Goal: Task Accomplishment & Management: Manage account settings

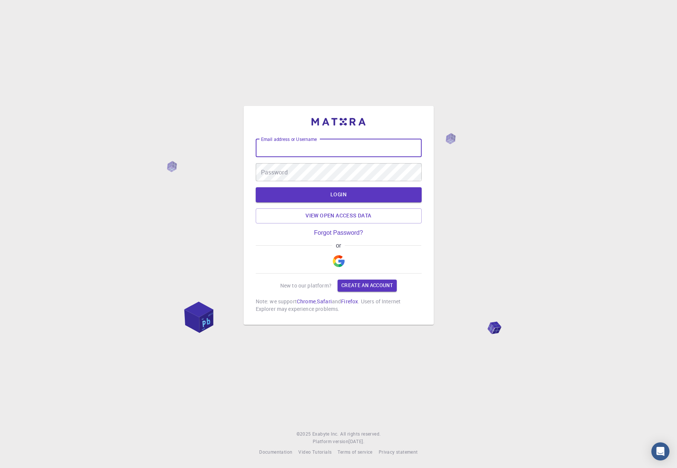
click at [337, 260] on img "button" at bounding box center [339, 261] width 12 height 12
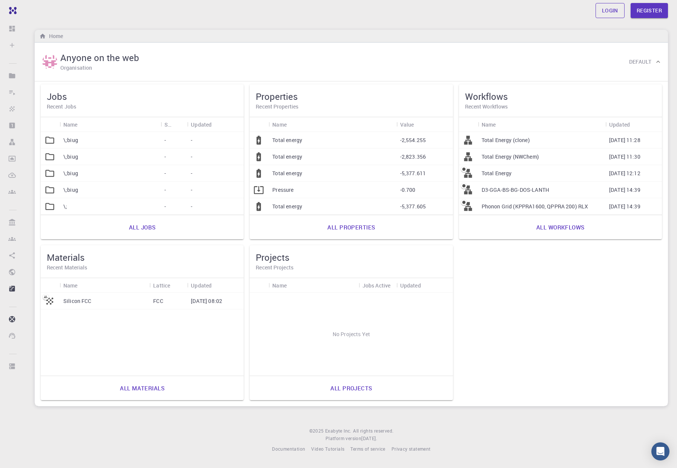
click at [610, 12] on link "Login" at bounding box center [609, 10] width 29 height 15
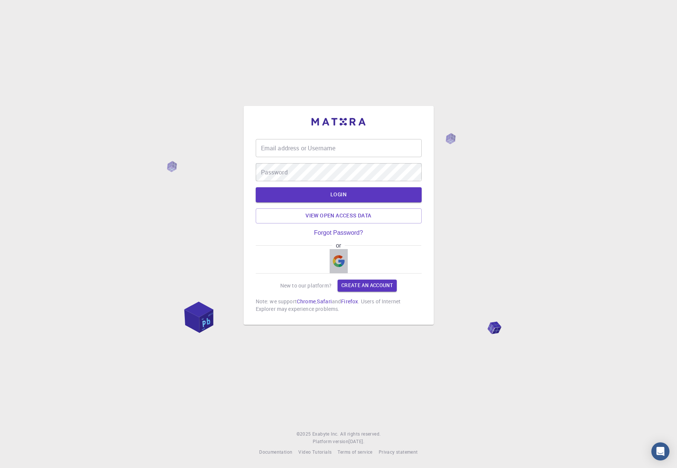
click at [339, 264] on img "button" at bounding box center [339, 261] width 12 height 12
